Goal: Find specific page/section: Find specific page/section

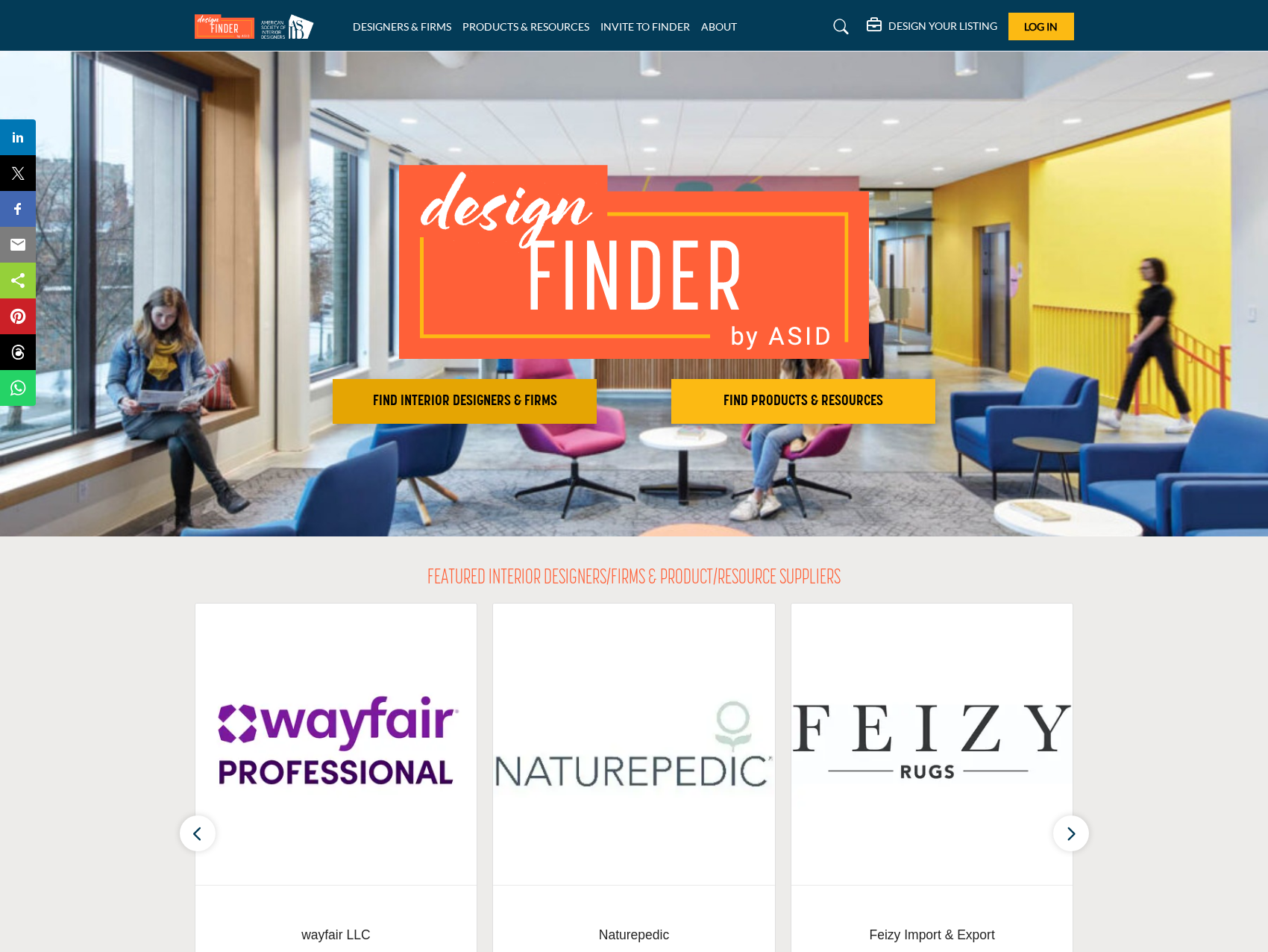
click at [498, 403] on h2 "FIND INTERIOR DESIGNERS & FIRMS" at bounding box center [464, 401] width 255 height 18
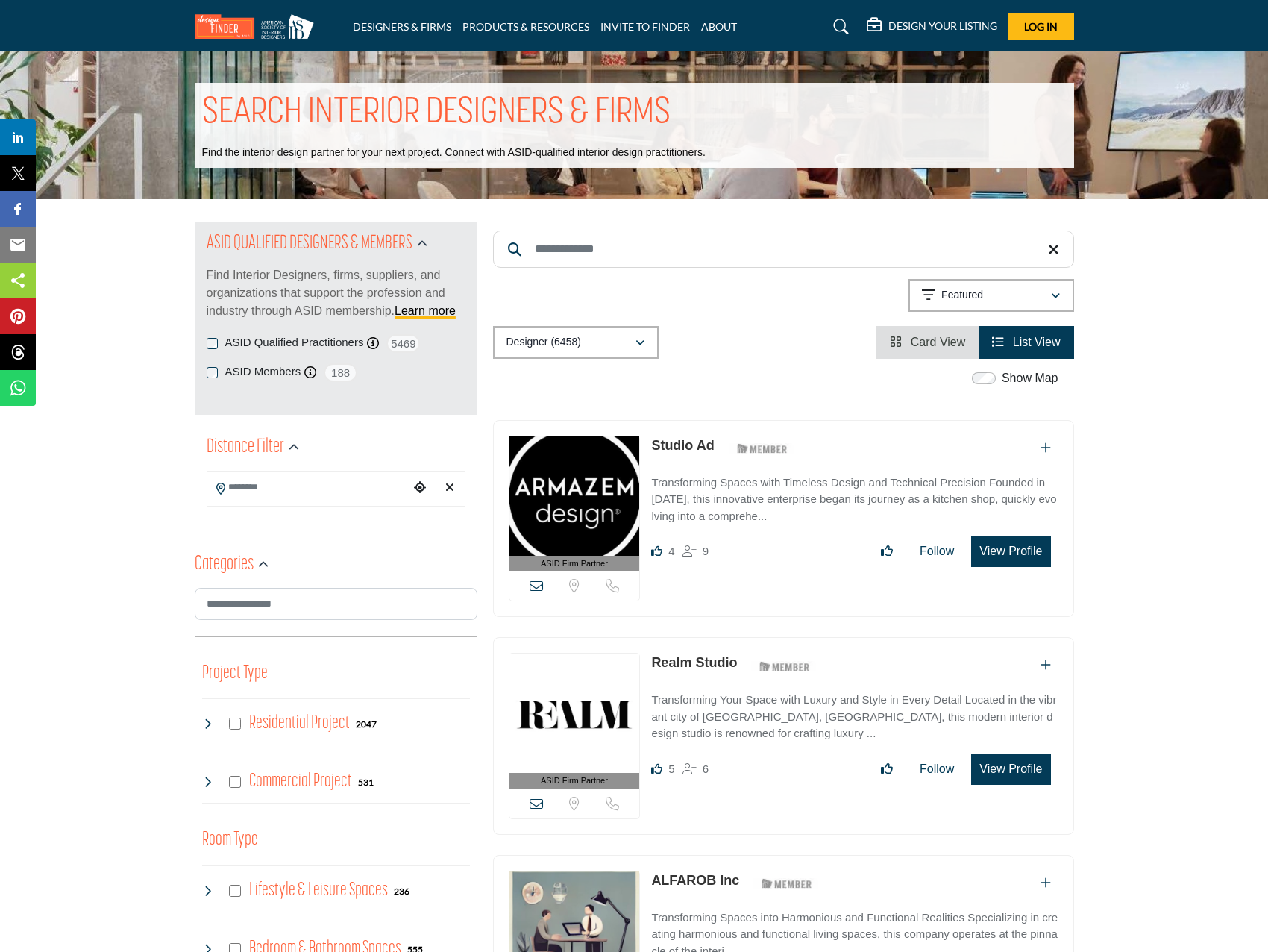
click at [588, 258] on input "Search Keyword" at bounding box center [783, 250] width 581 height 37
type input "********"
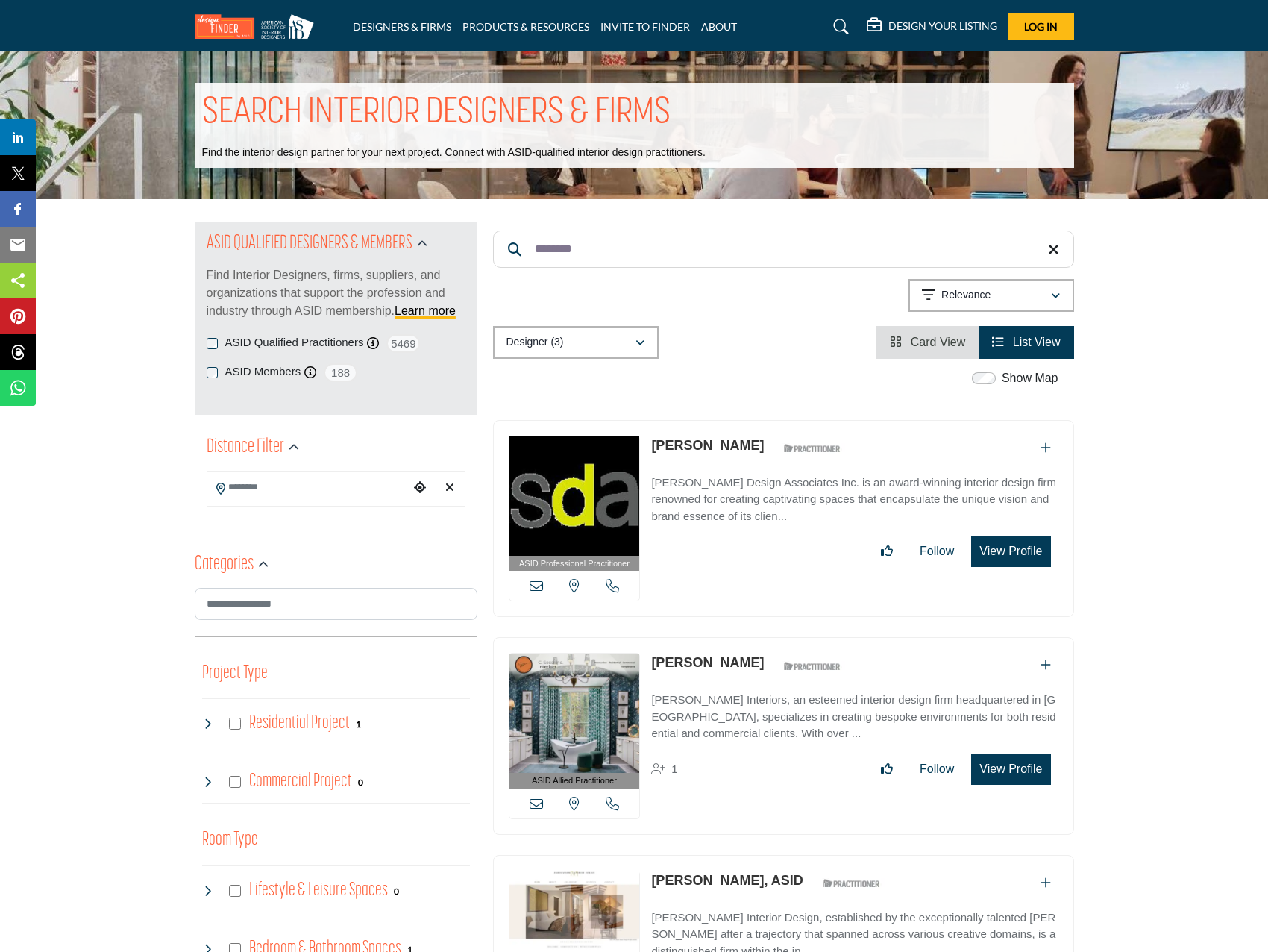
click at [728, 489] on p "Sechrist Design Associates Inc. is an award-winning interior design firm renown…" at bounding box center [855, 500] width 407 height 51
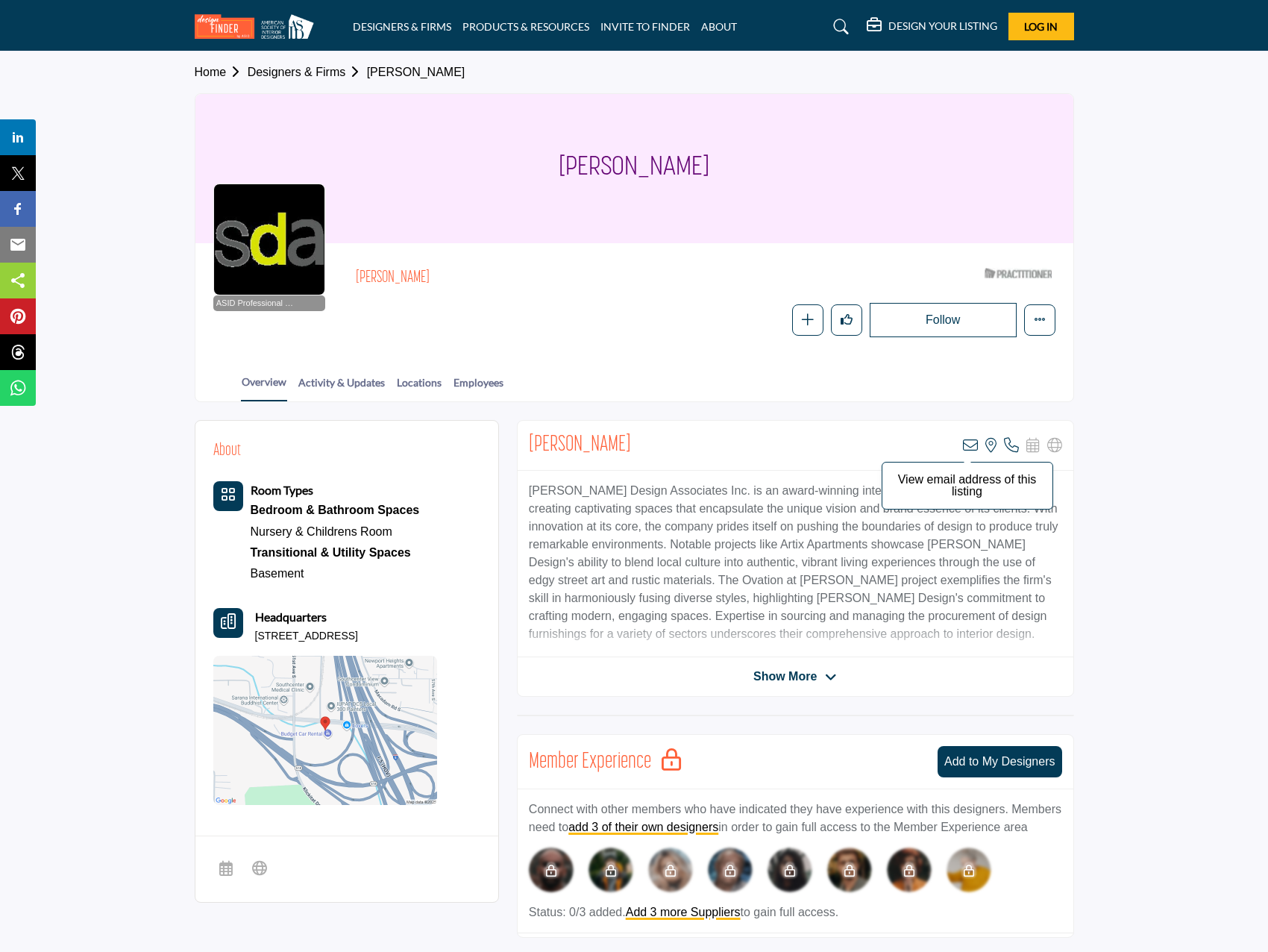
click at [969, 441] on icon at bounding box center [971, 445] width 15 height 15
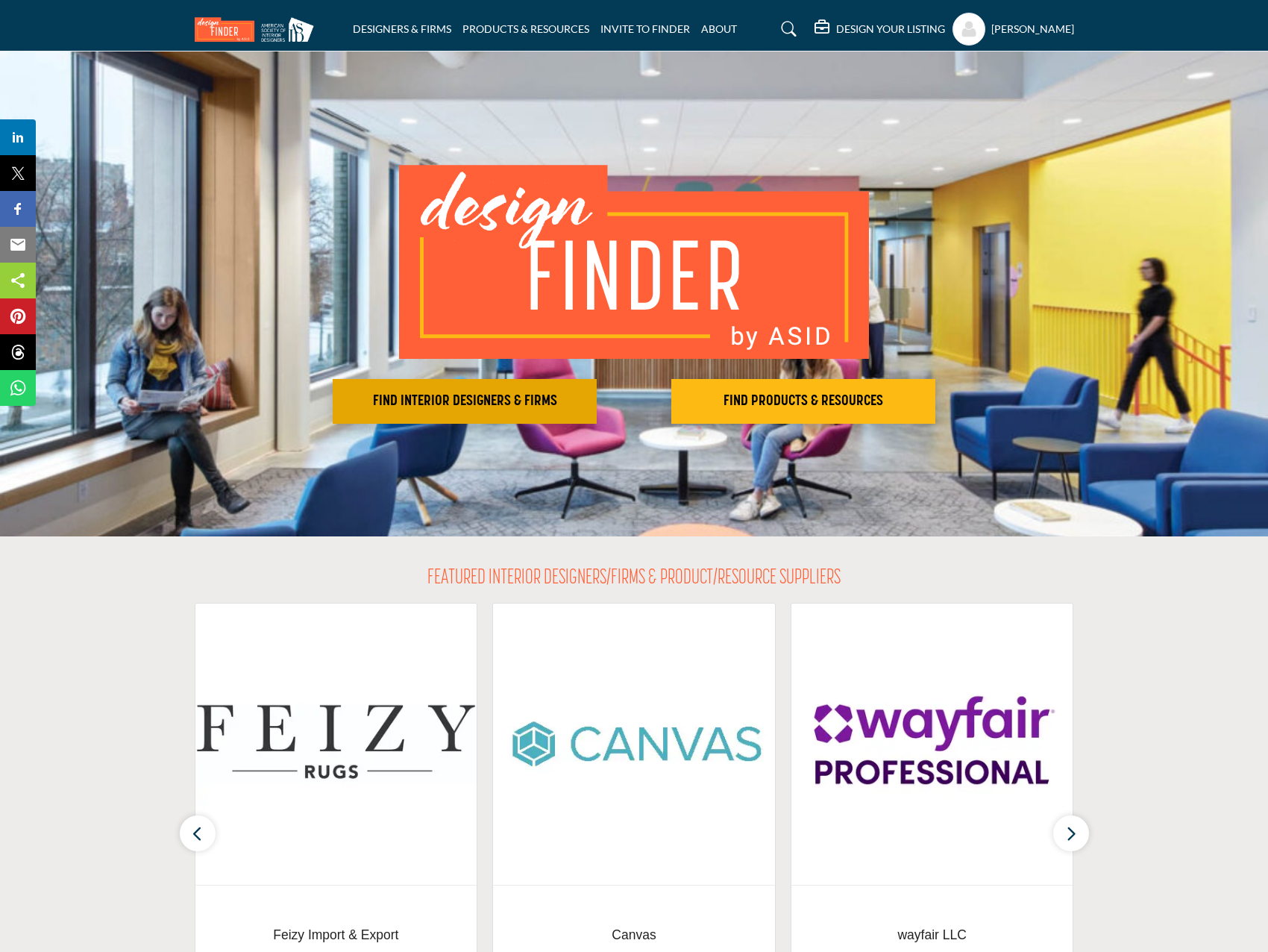
click at [493, 406] on h2 "FIND INTERIOR DESIGNERS & FIRMS" at bounding box center [464, 401] width 255 height 18
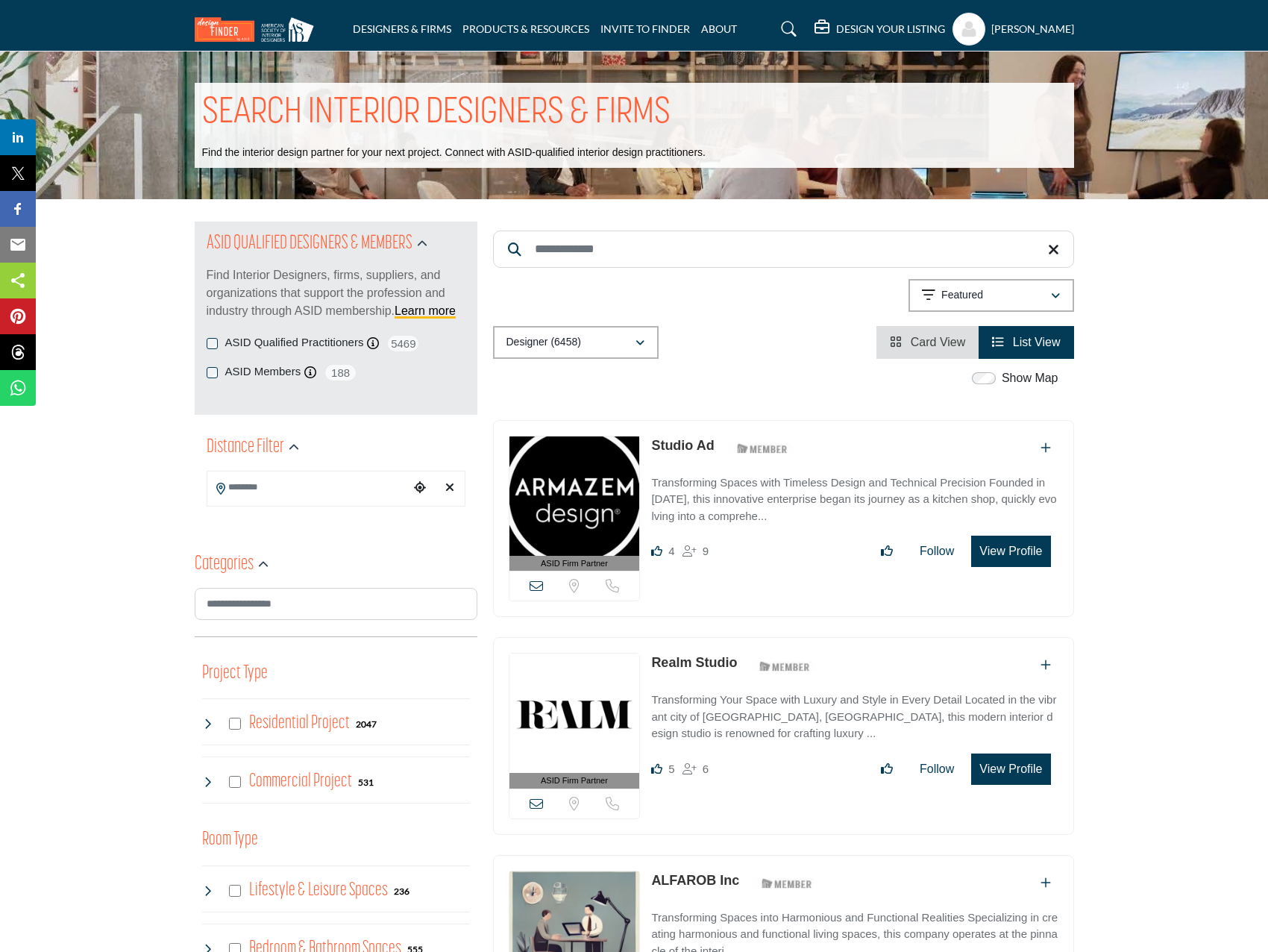
click at [612, 263] on input "Search Keyword" at bounding box center [783, 250] width 581 height 37
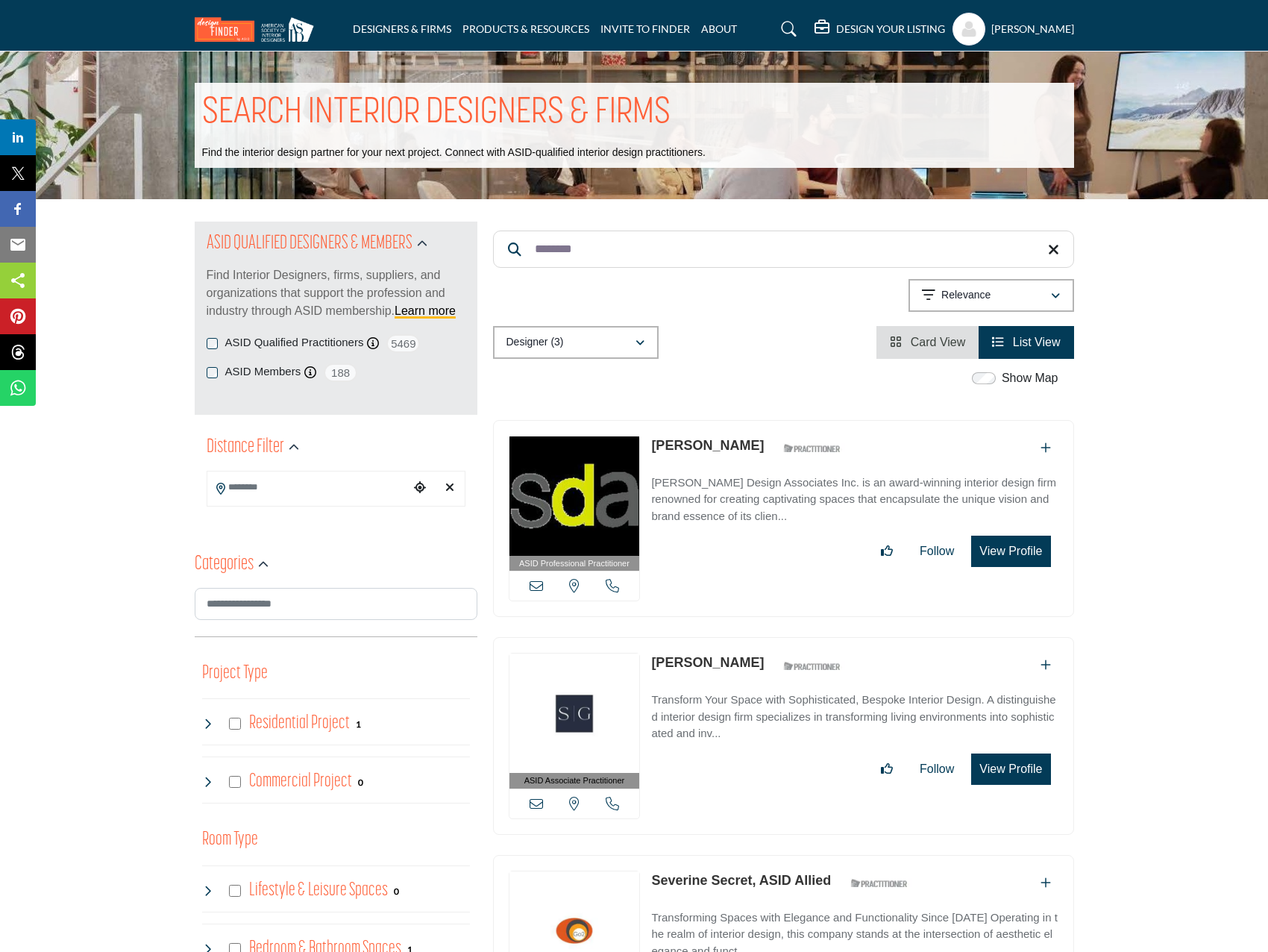
type input "********"
click at [729, 443] on link "[PERSON_NAME]" at bounding box center [707, 445] width 113 height 15
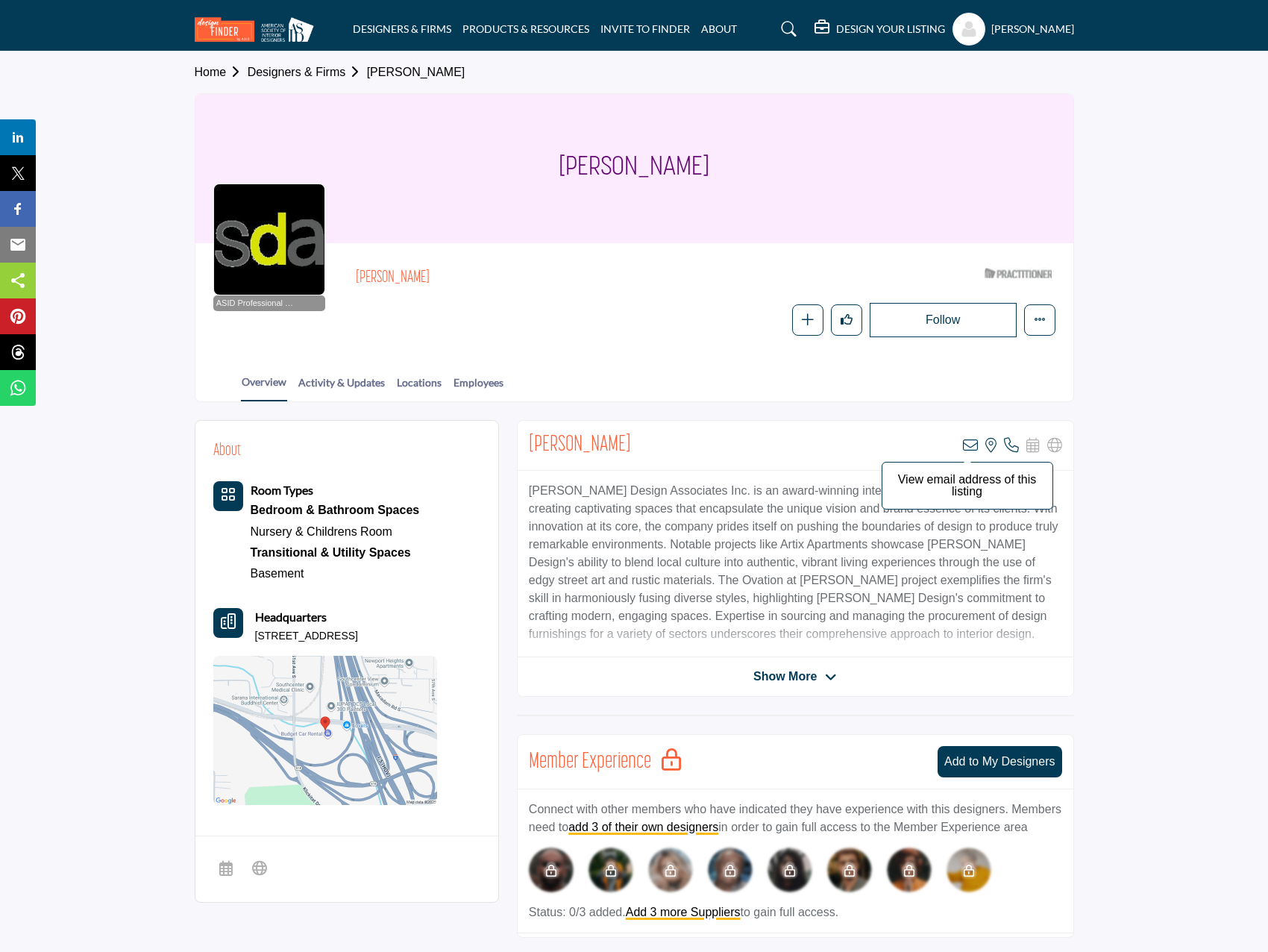
click at [972, 446] on icon at bounding box center [971, 445] width 15 height 15
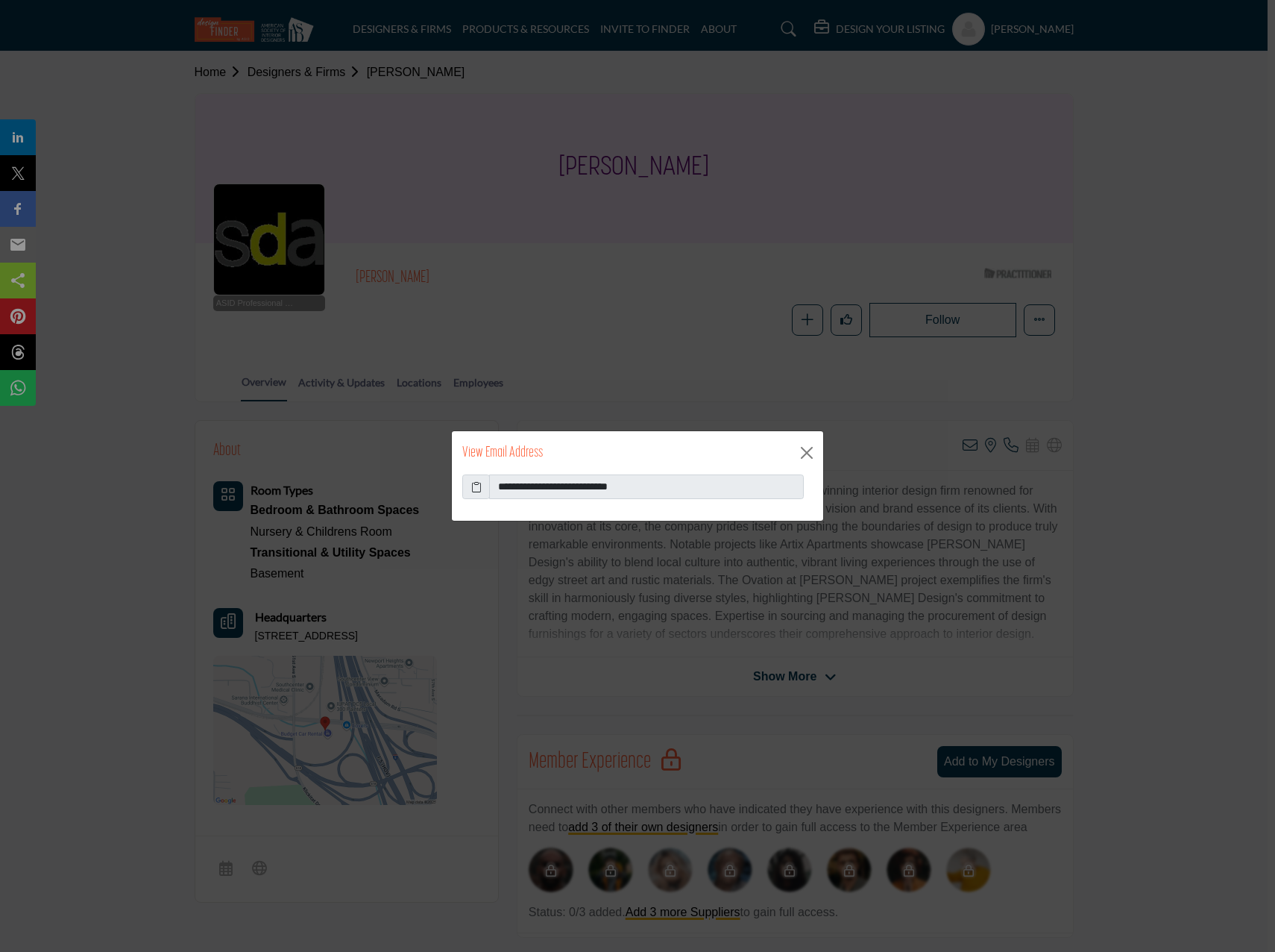
click at [476, 487] on icon at bounding box center [476, 486] width 11 height 15
